Goal: Entertainment & Leisure: Consume media (video, audio)

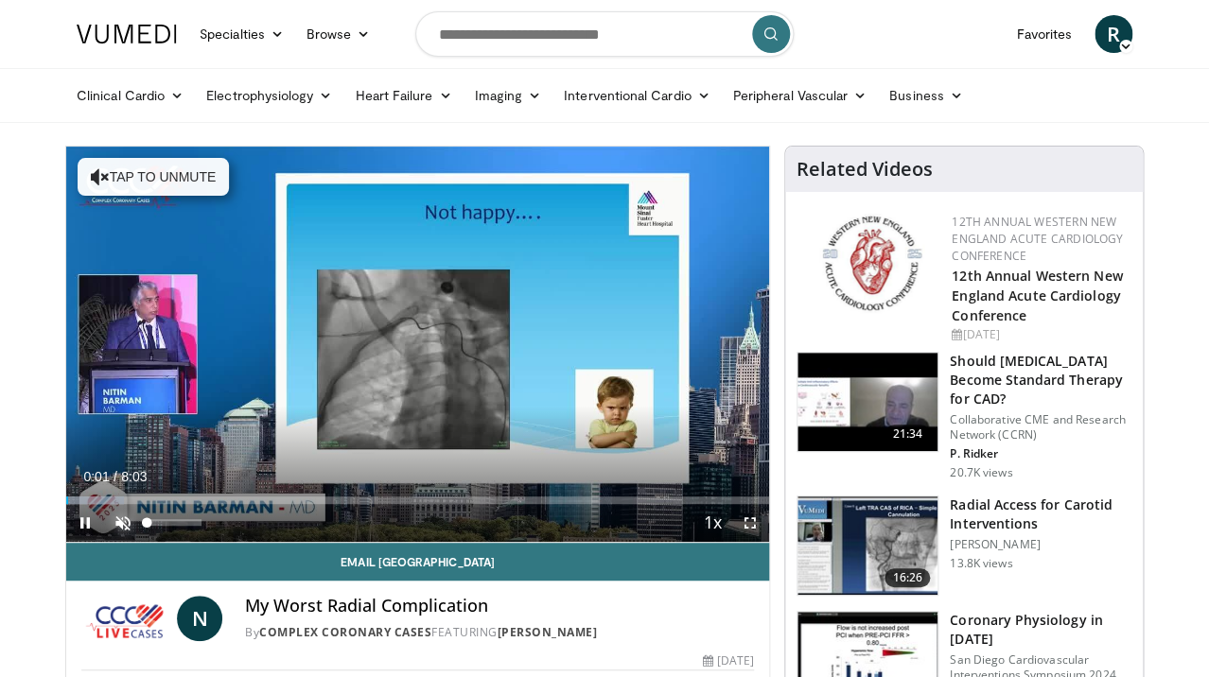
click at [124, 520] on span "Video Player" at bounding box center [123, 523] width 38 height 38
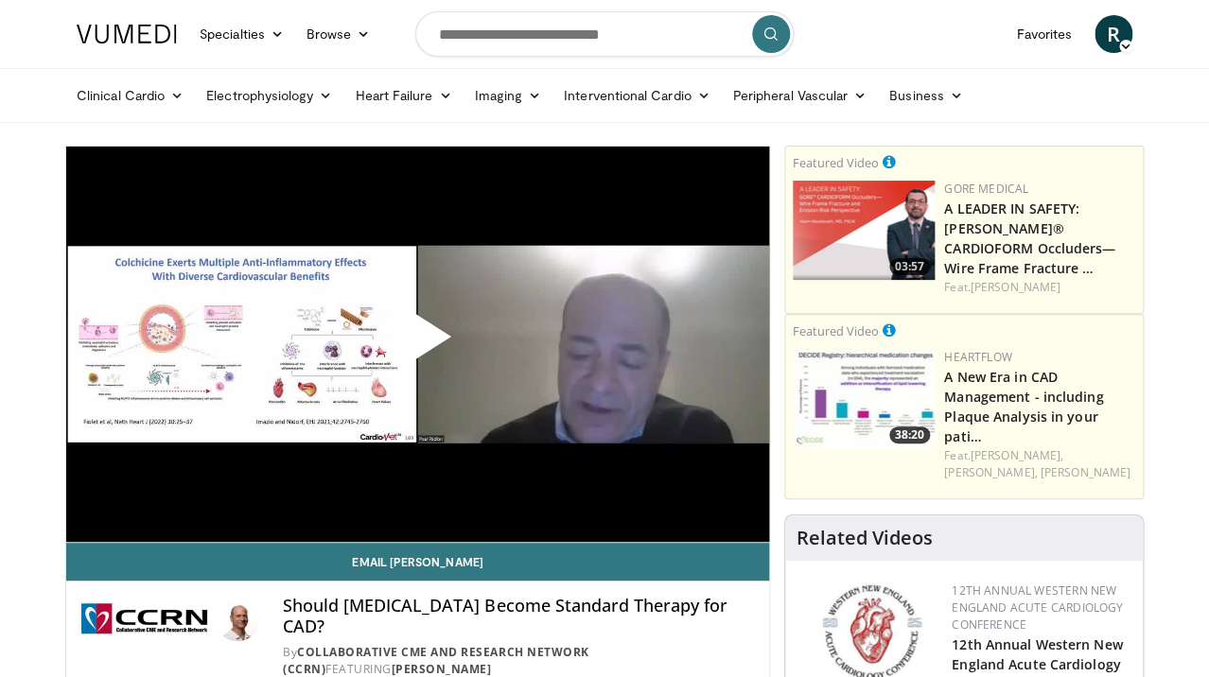
click at [418, 344] on span "Video Player" at bounding box center [418, 344] width 0 height 0
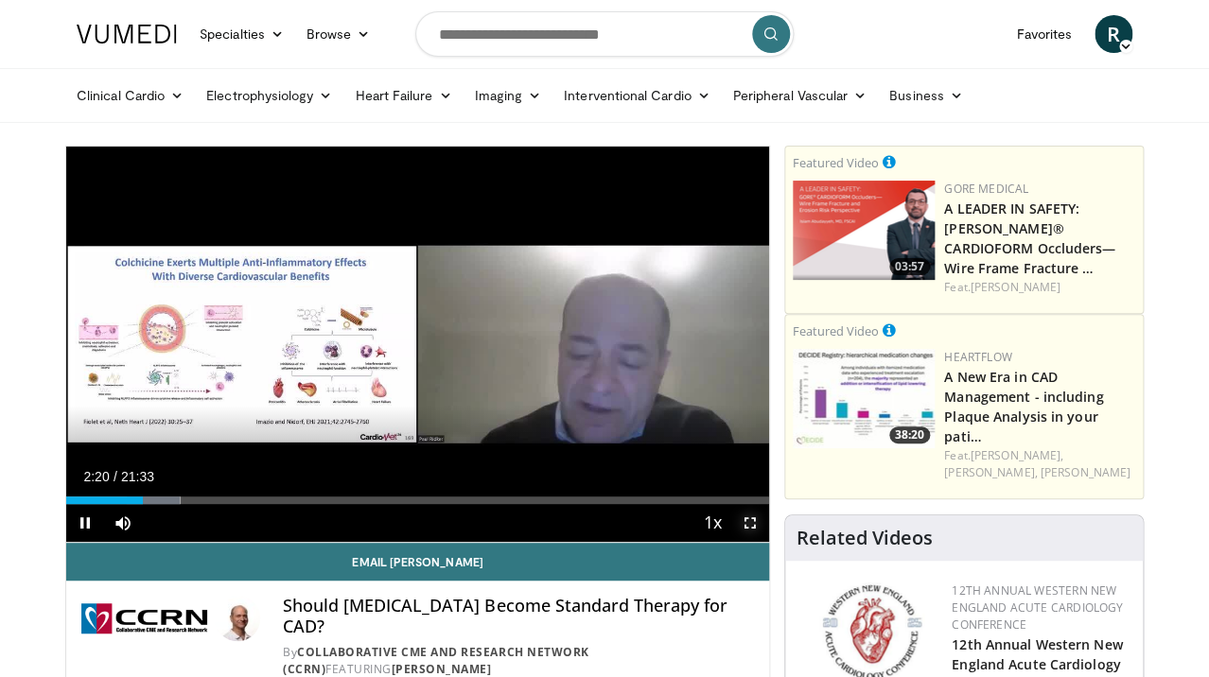
click at [747, 525] on span "Video Player" at bounding box center [750, 523] width 38 height 38
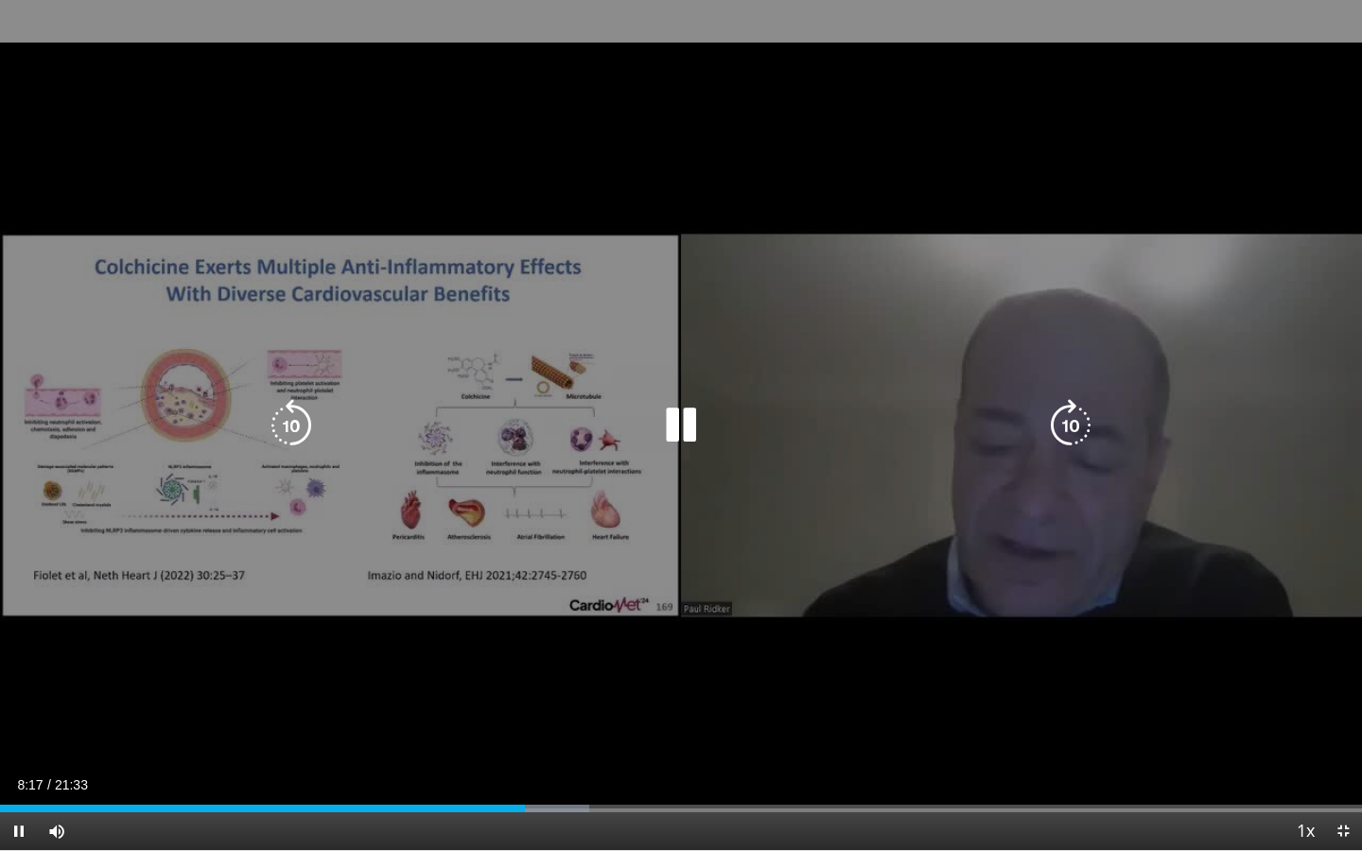
click at [687, 422] on icon "Video Player" at bounding box center [680, 425] width 53 height 53
click at [679, 427] on icon "Video Player" at bounding box center [680, 425] width 53 height 53
click at [743, 393] on div "10 seconds Tap to unmute" at bounding box center [681, 425] width 1362 height 850
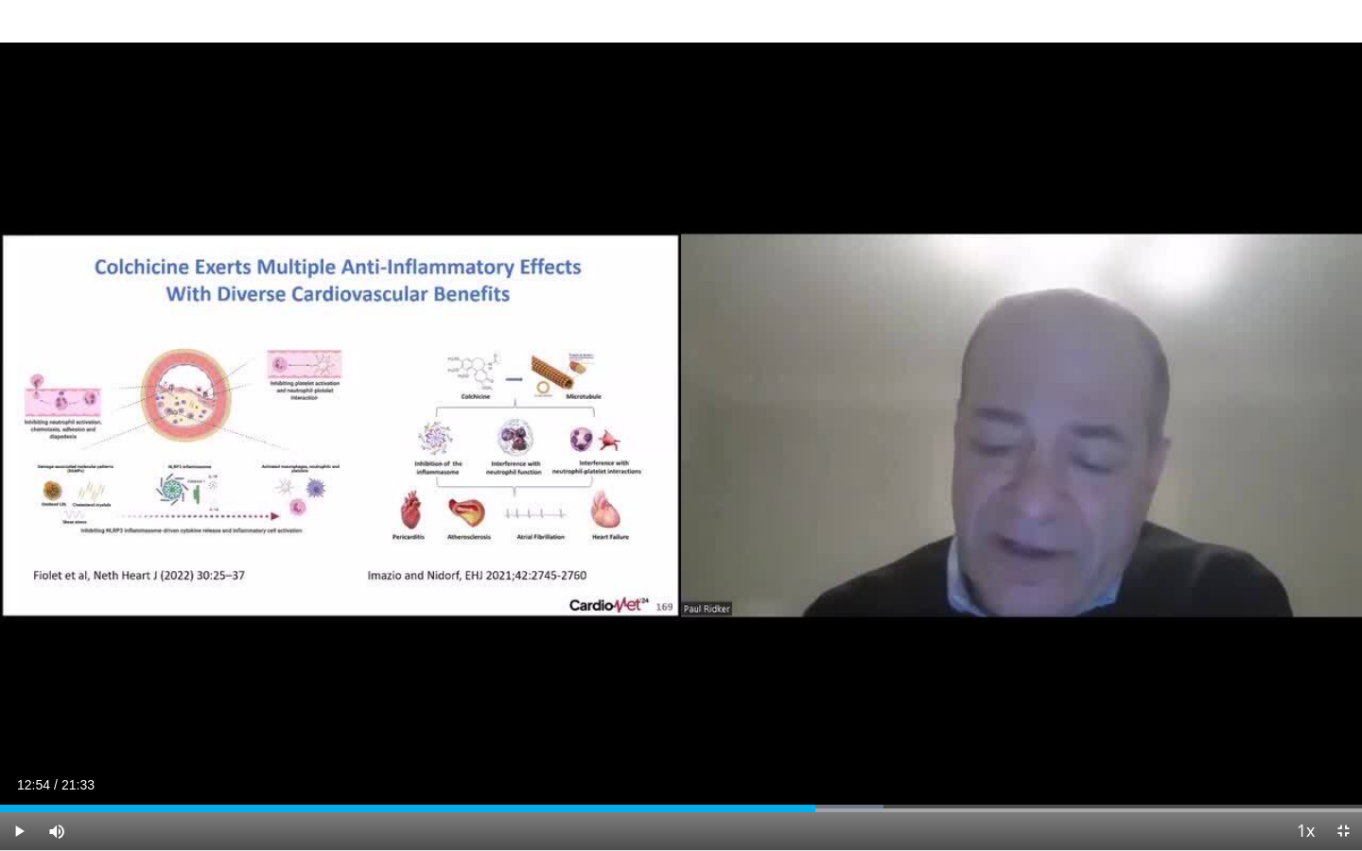
click at [743, 393] on div "10 seconds Tap to unmute" at bounding box center [681, 425] width 1362 height 850
click at [1208, 676] on span "Video Player" at bounding box center [1343, 831] width 38 height 38
